Goal: Find specific page/section: Find specific page/section

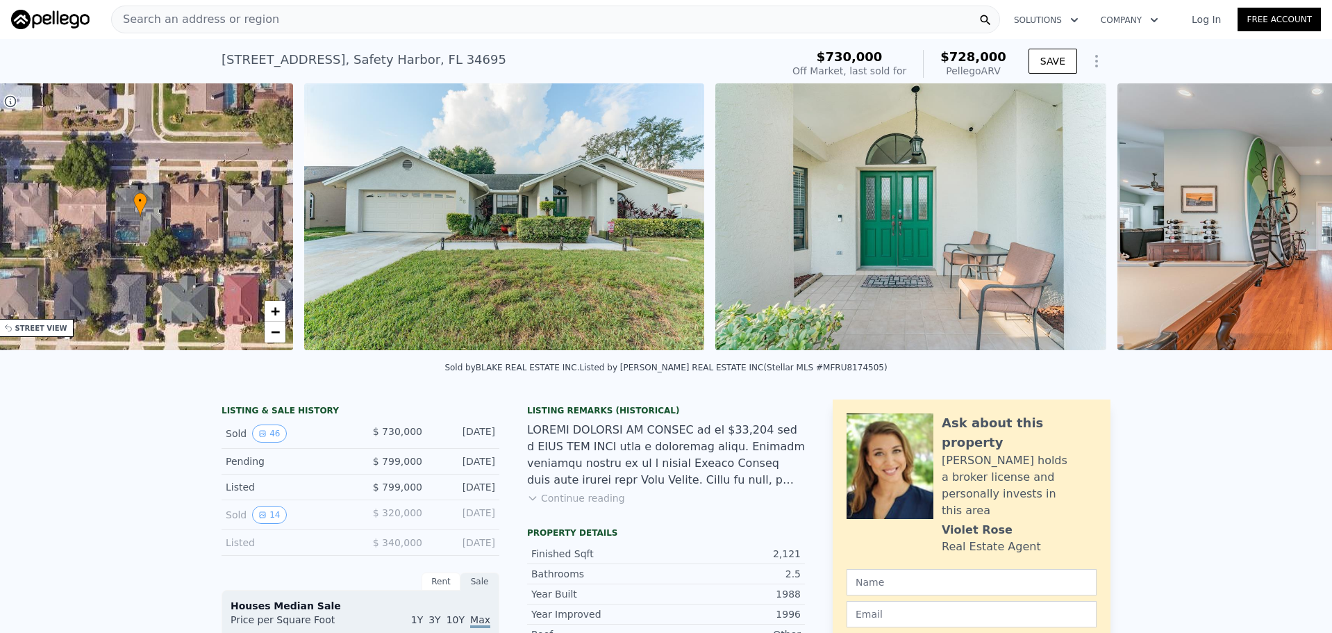
scroll to position [0, 324]
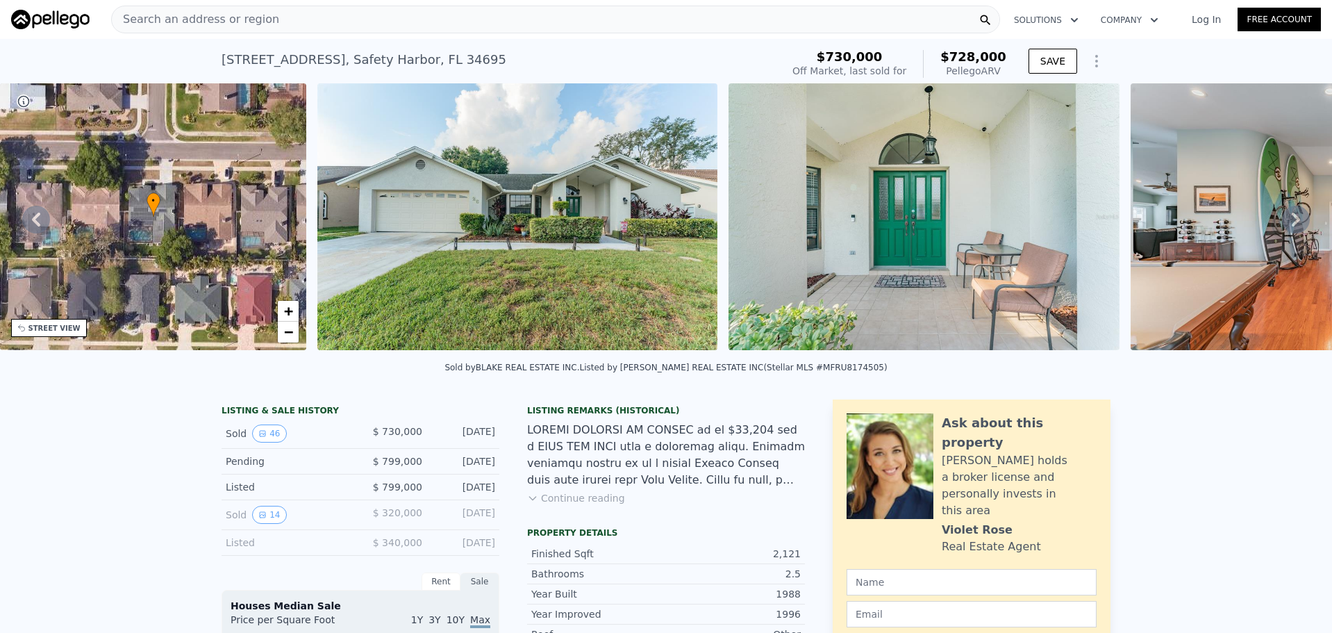
click at [513, 203] on img at bounding box center [517, 216] width 400 height 267
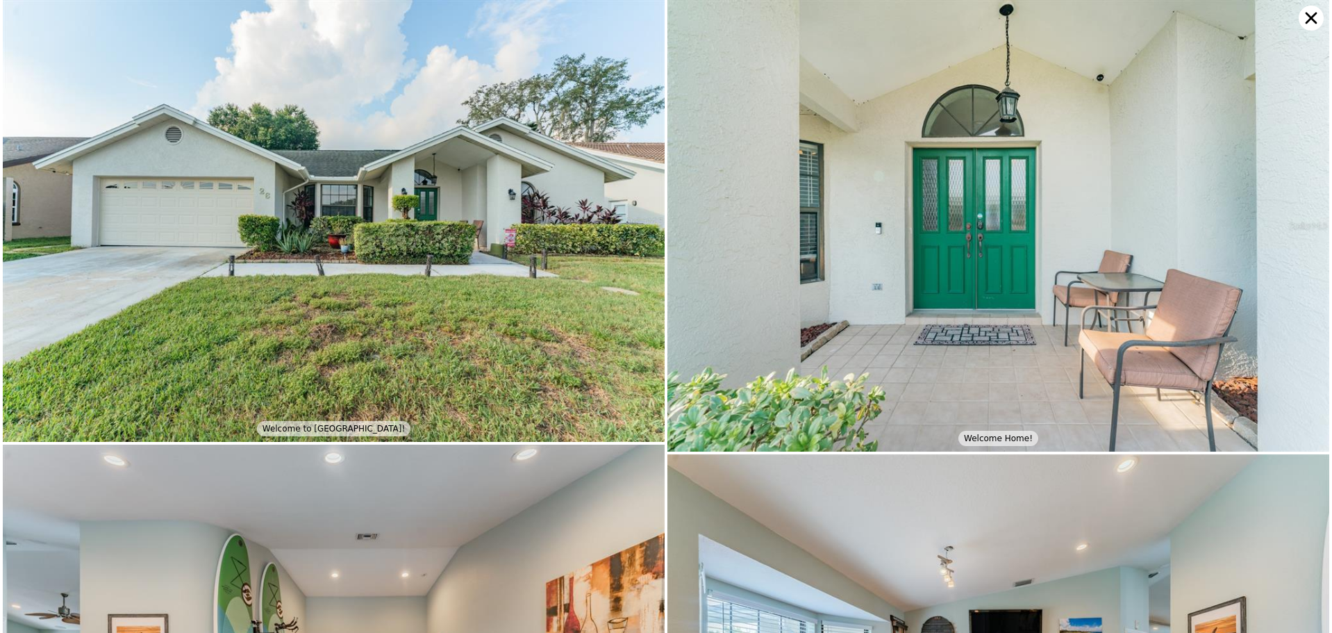
click at [419, 152] on img at bounding box center [334, 221] width 662 height 442
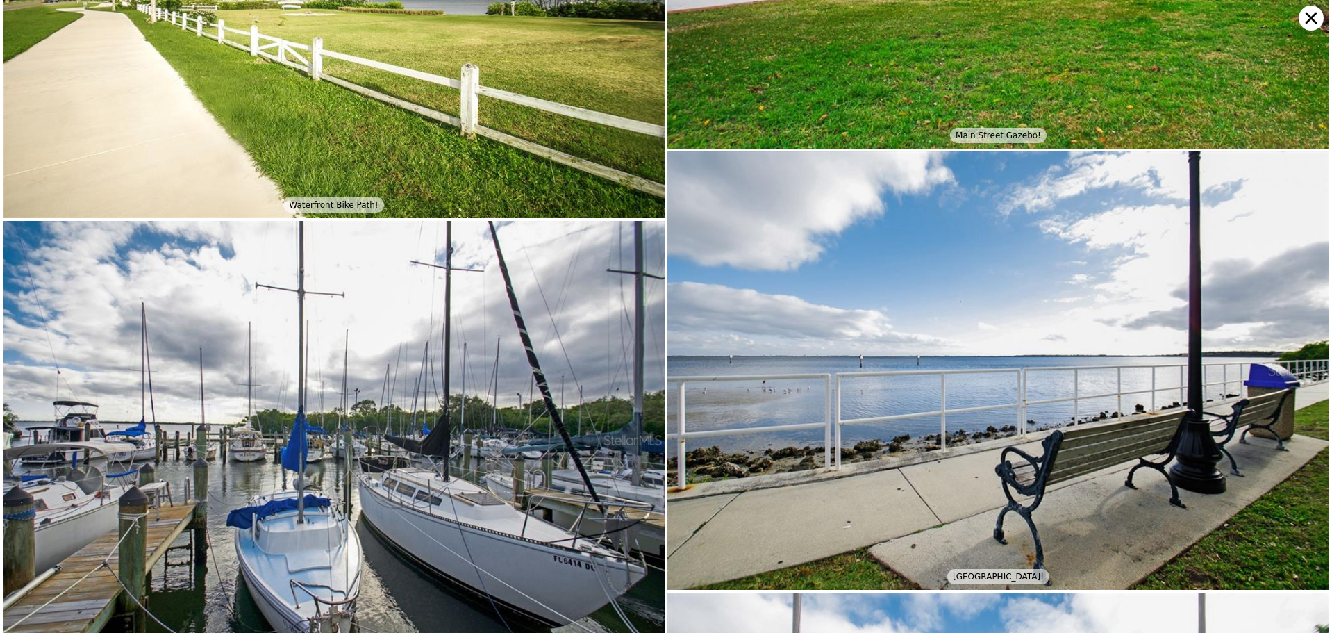
scroll to position [9755, 0]
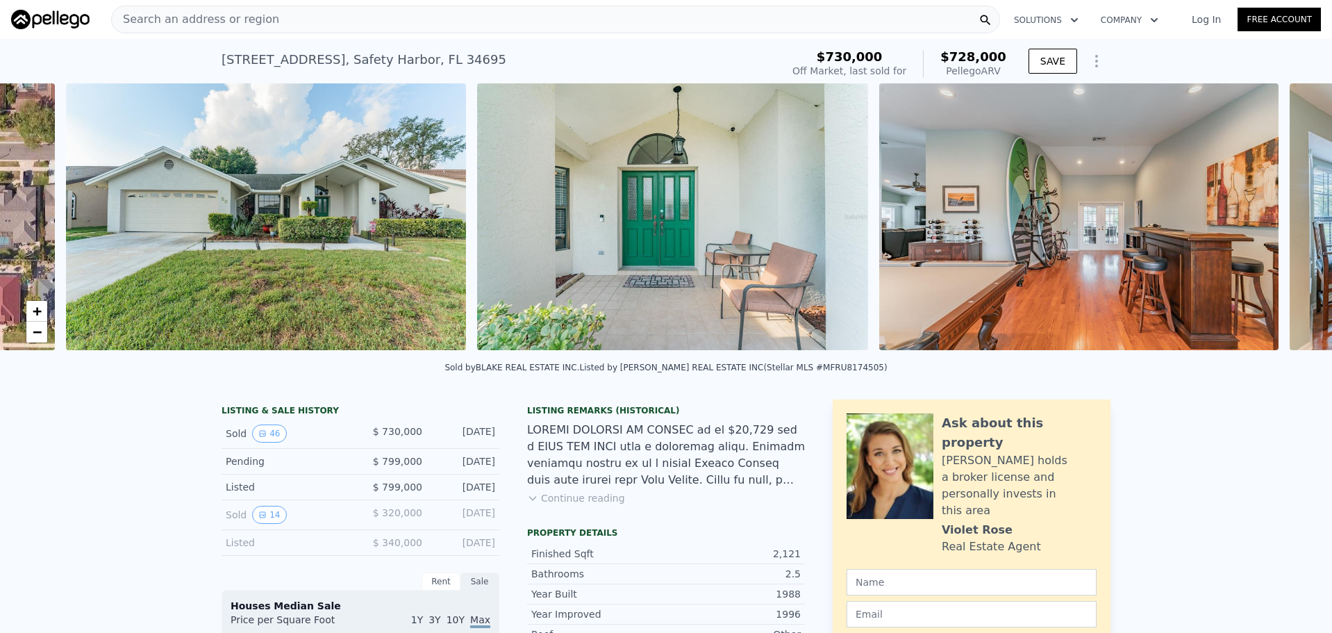
scroll to position [0, 635]
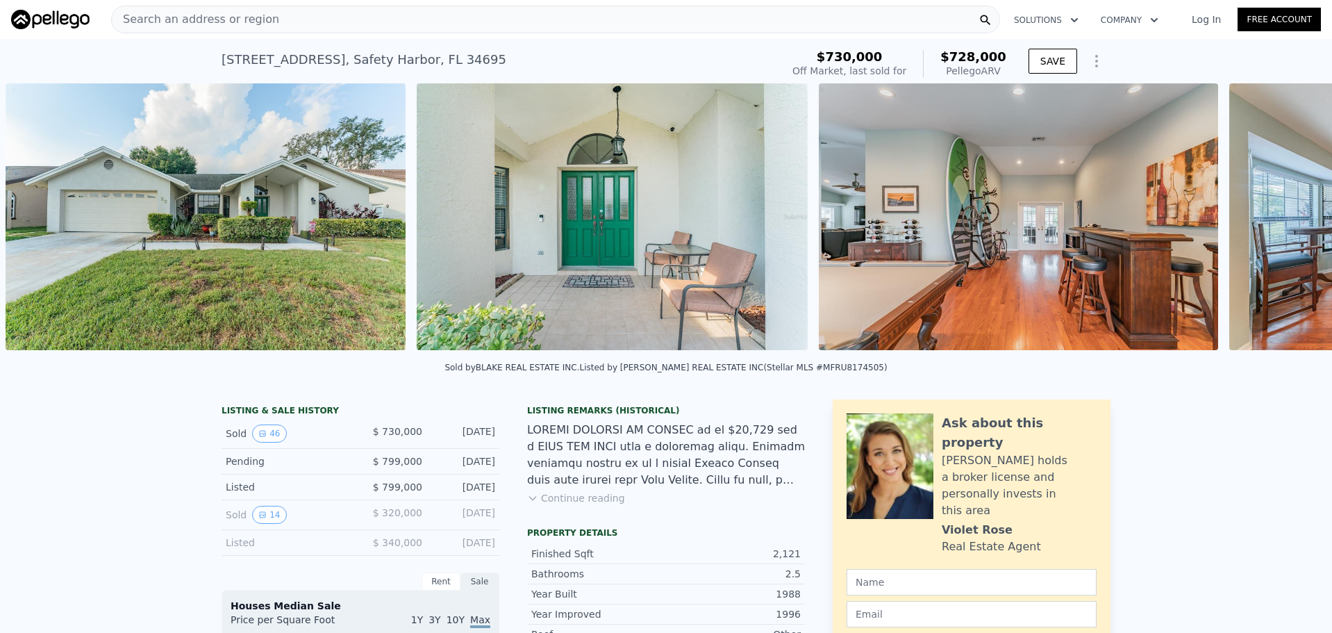
click at [280, 246] on img at bounding box center [206, 216] width 400 height 267
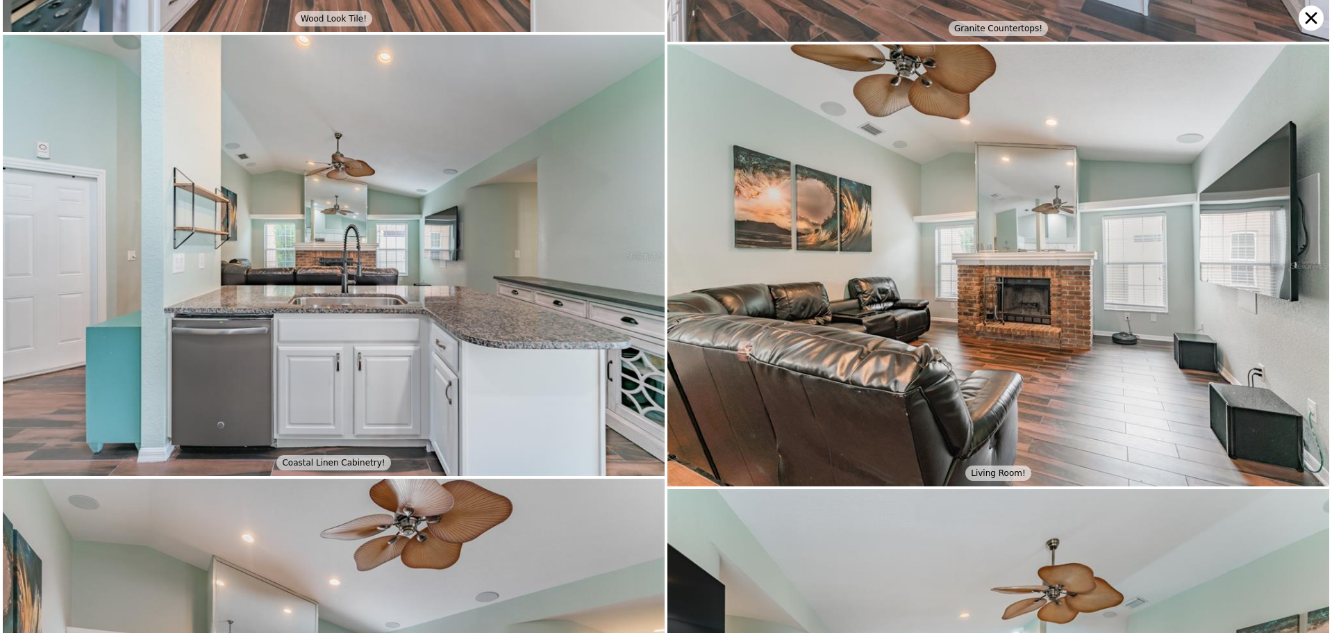
scroll to position [1763, 0]
